Goal: Find specific page/section: Find specific page/section

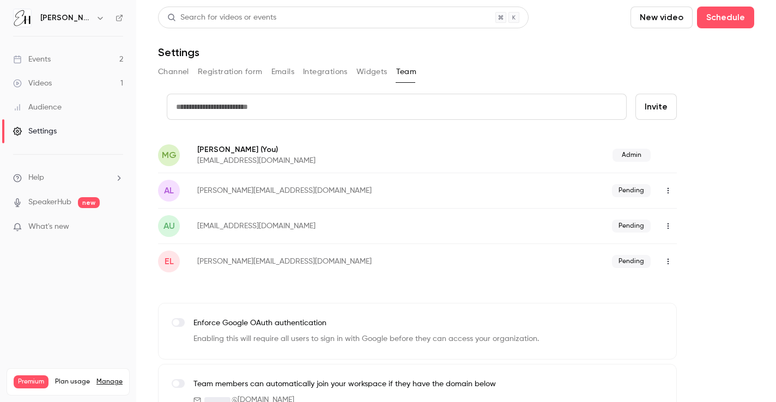
click at [664, 192] on icon "button" at bounding box center [668, 191] width 9 height 8
click at [663, 192] on div at bounding box center [388, 201] width 776 height 402
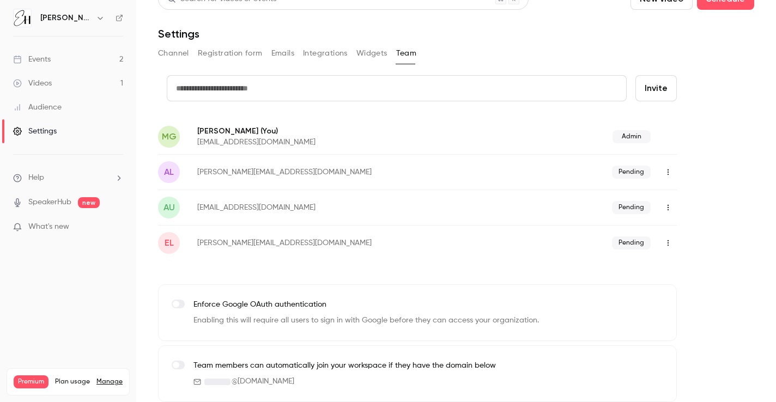
scroll to position [21, 0]
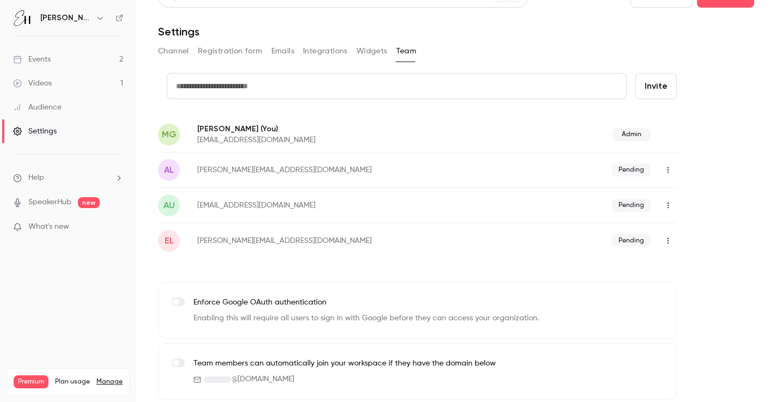
click at [57, 64] on link "Events 2" at bounding box center [68, 59] width 136 height 24
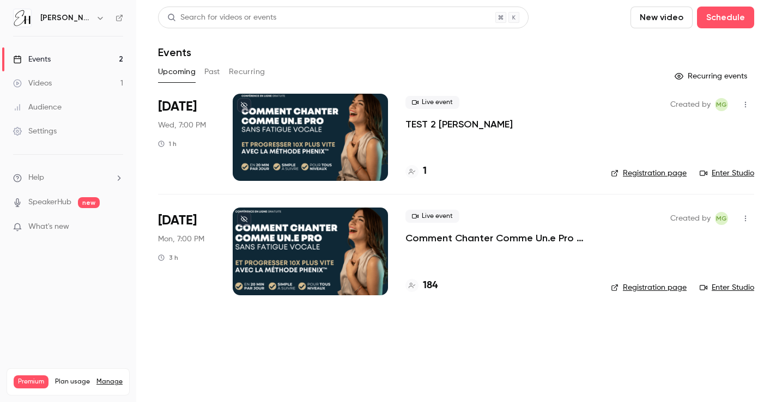
click at [719, 169] on link "Enter Studio" at bounding box center [727, 173] width 54 height 11
